Goal: Information Seeking & Learning: Find specific page/section

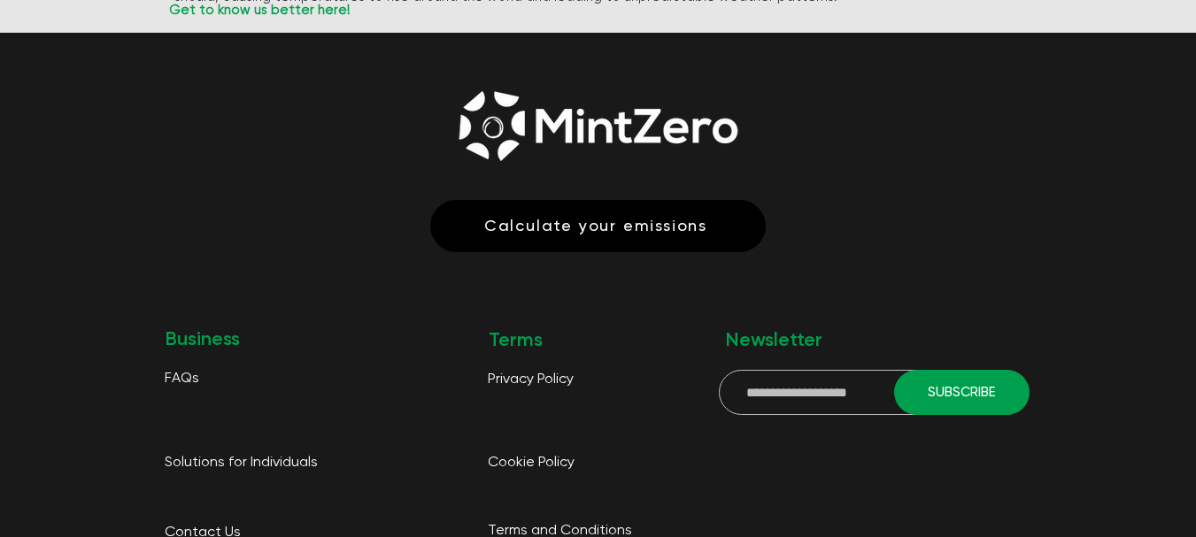
scroll to position [4352, 0]
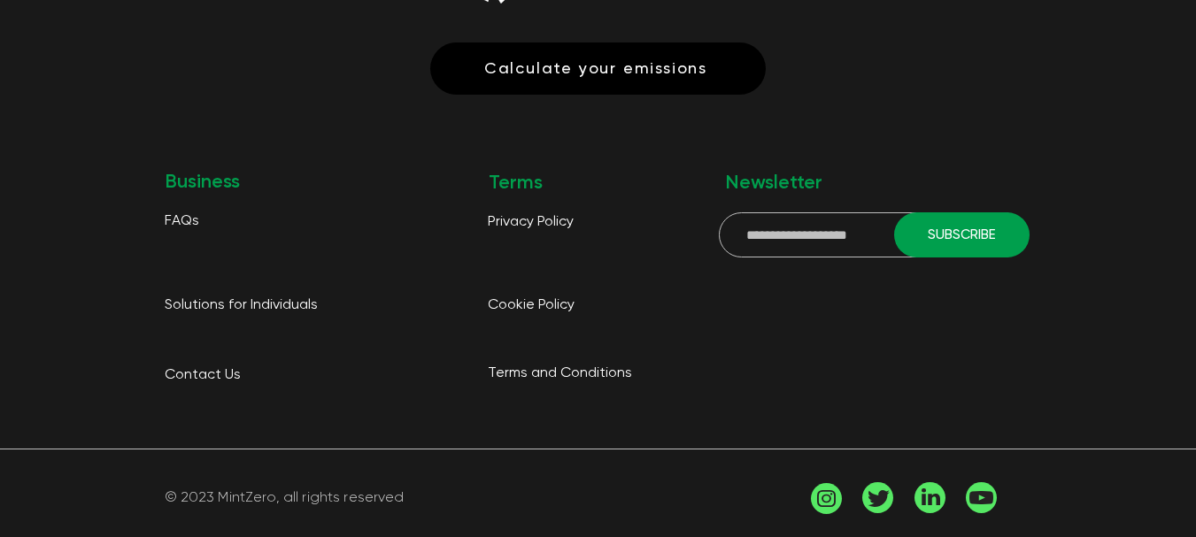
drag, startPoint x: 1201, startPoint y: 93, endPoint x: 1208, endPoint y: 513, distance: 420.5
click at [187, 214] on span "FAQs" at bounding box center [182, 221] width 35 height 14
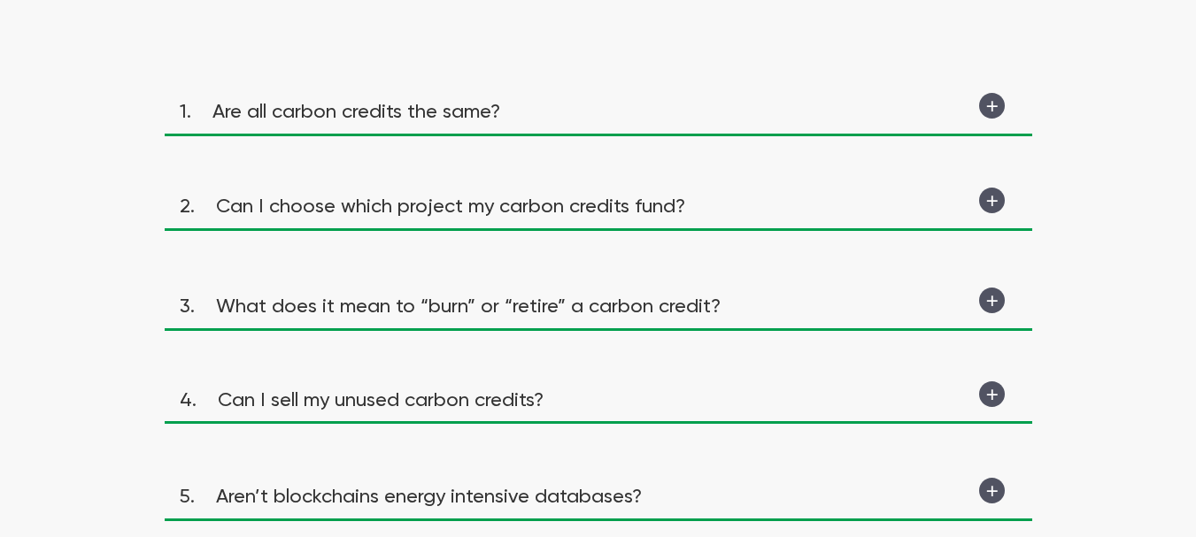
scroll to position [266, 0]
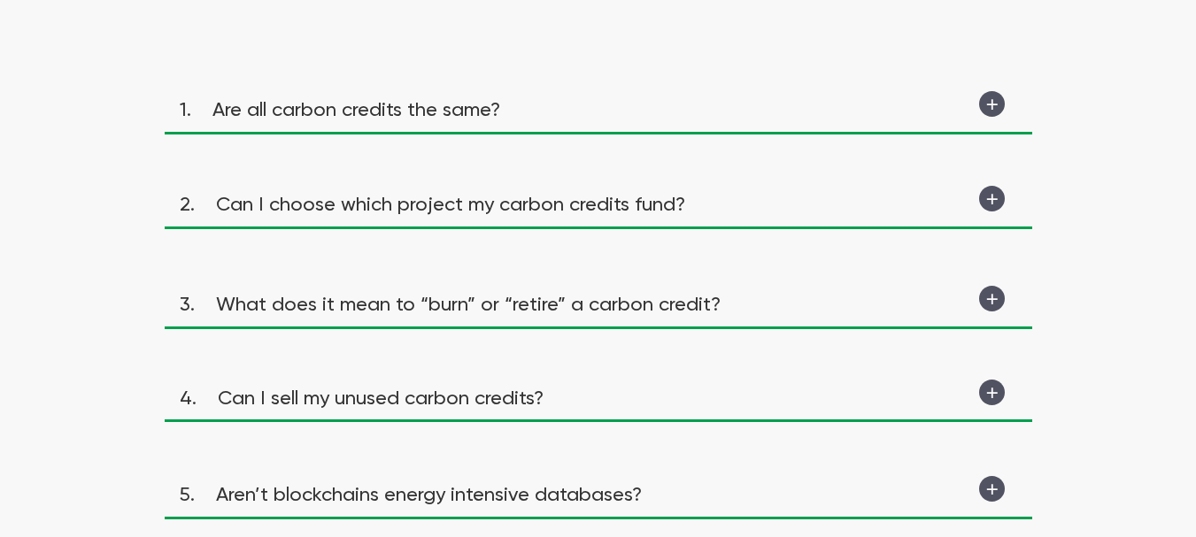
click at [374, 129] on div "main content" at bounding box center [598, 112] width 867 height 58
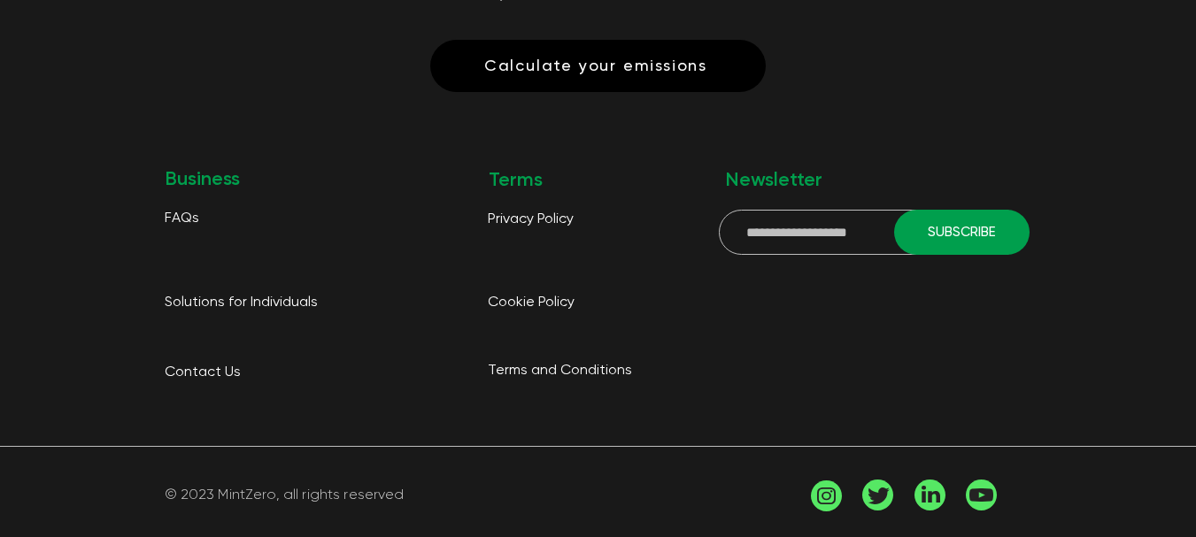
scroll to position [974, 0]
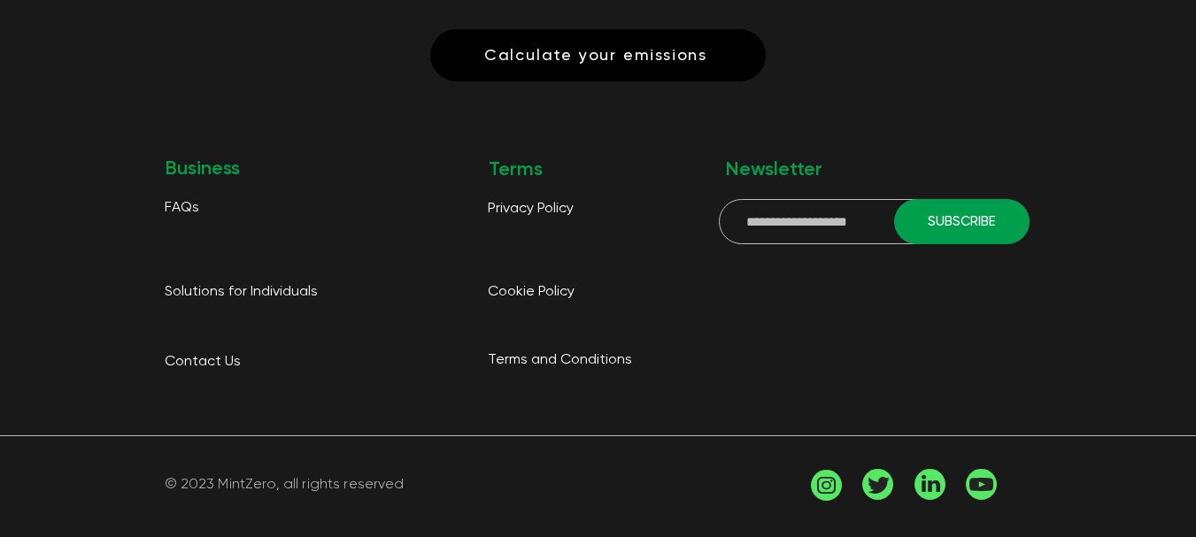
click at [726, 313] on div at bounding box center [598, 210] width 1196 height 696
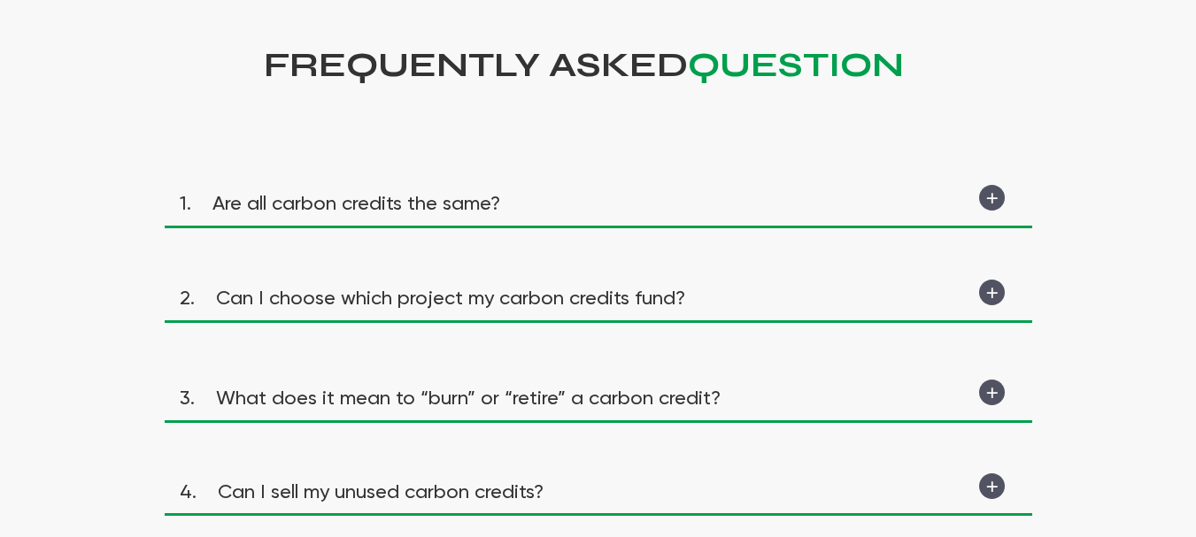
scroll to position [0, 0]
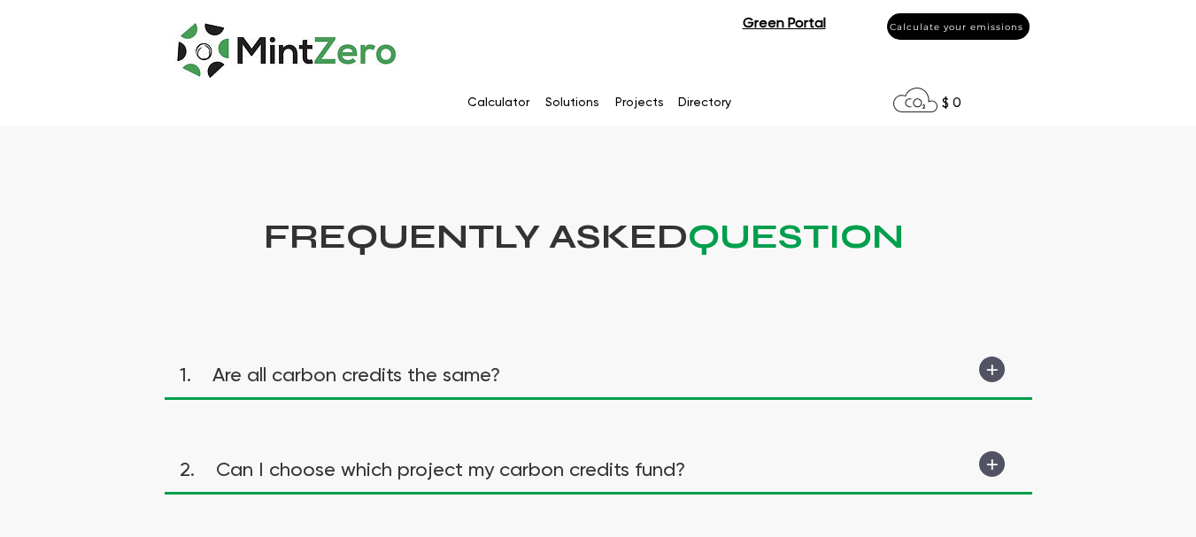
click at [275, 60] on img at bounding box center [288, 46] width 228 height 75
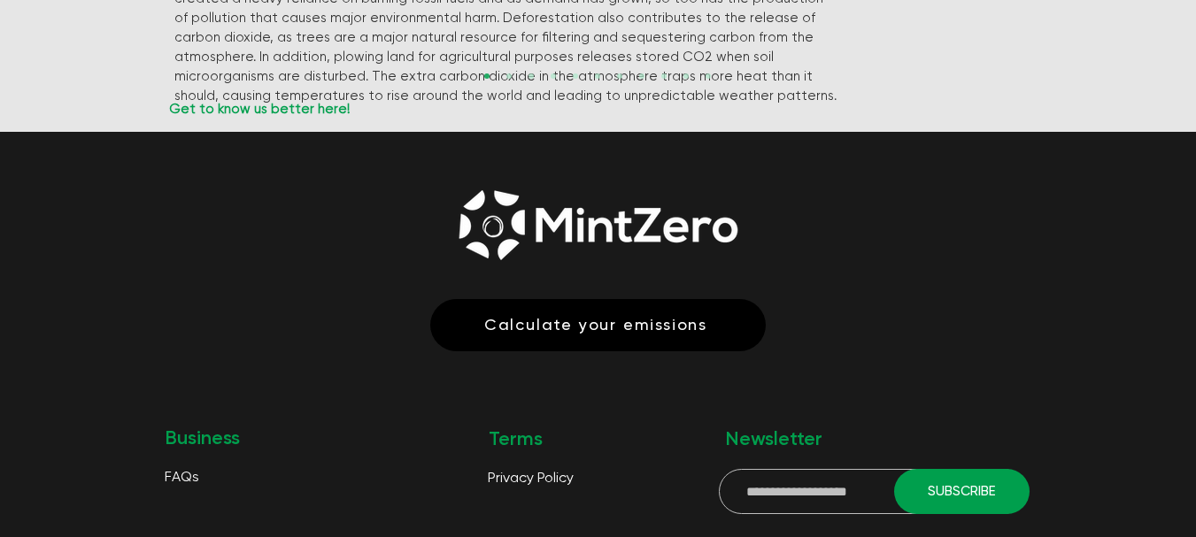
scroll to position [4087, 0]
